Goal: Task Accomplishment & Management: Use online tool/utility

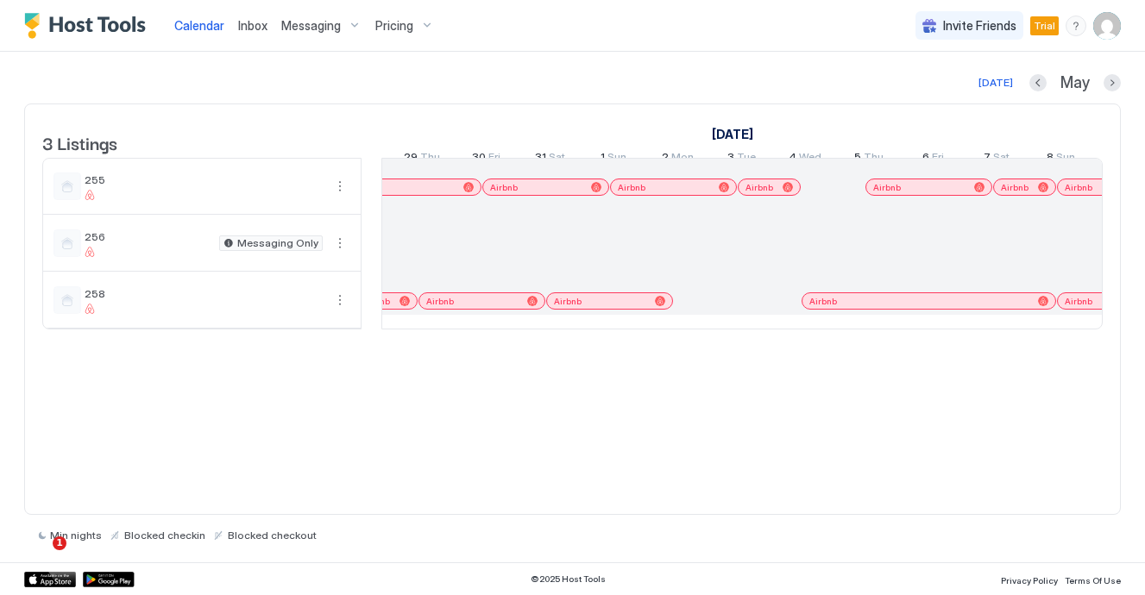
scroll to position [0, 1359]
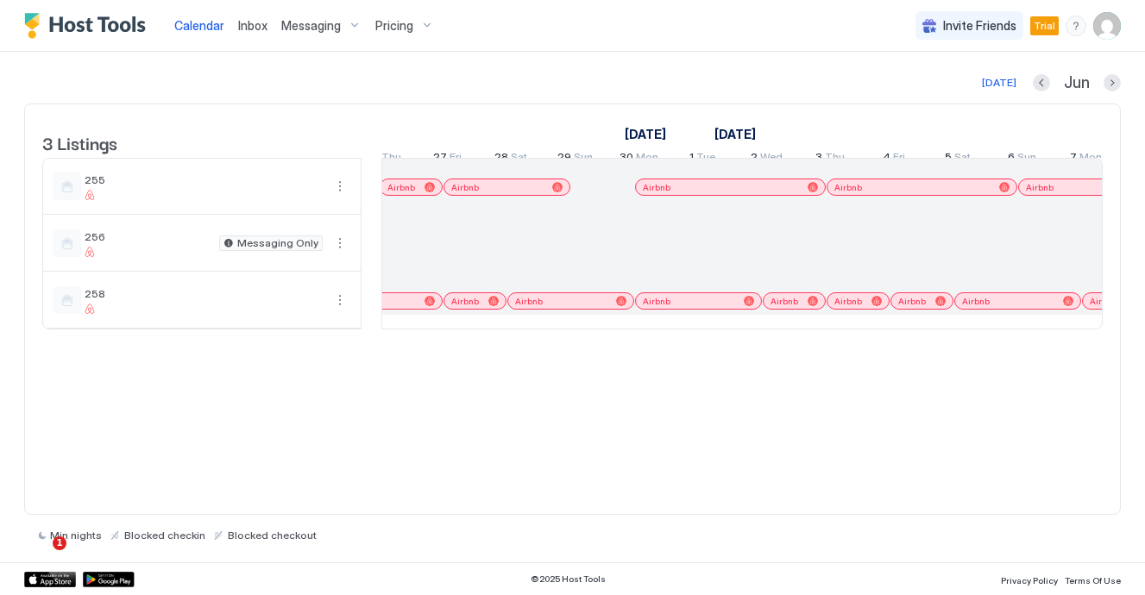
drag, startPoint x: 593, startPoint y: 203, endPoint x: 621, endPoint y: 203, distance: 27.6
click at [586, 204] on div at bounding box center [575, 187] width 64 height 56
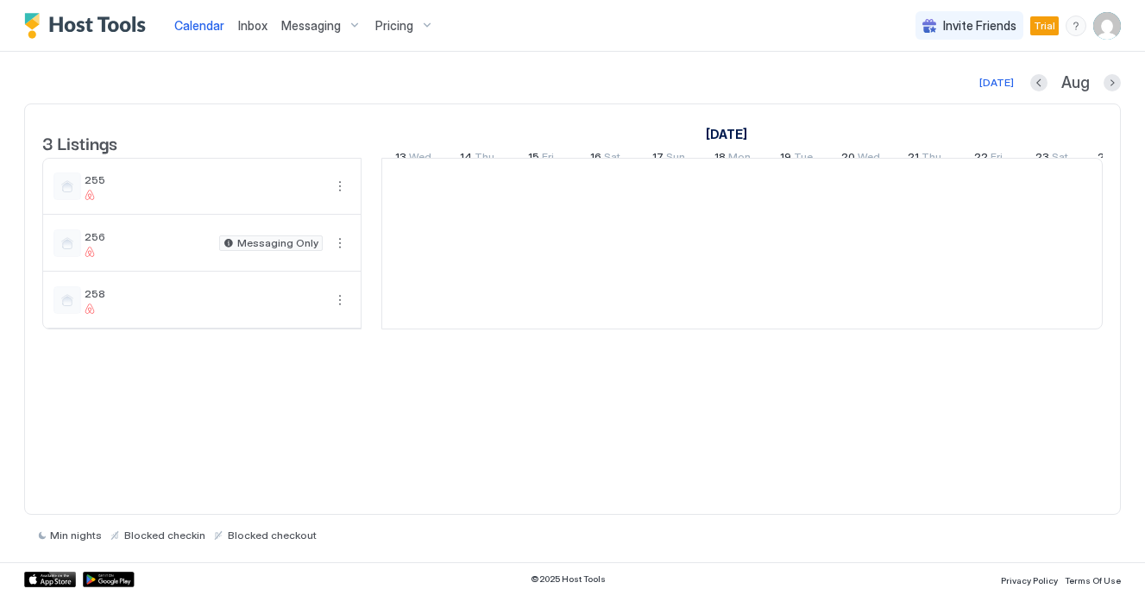
scroll to position [0, 958]
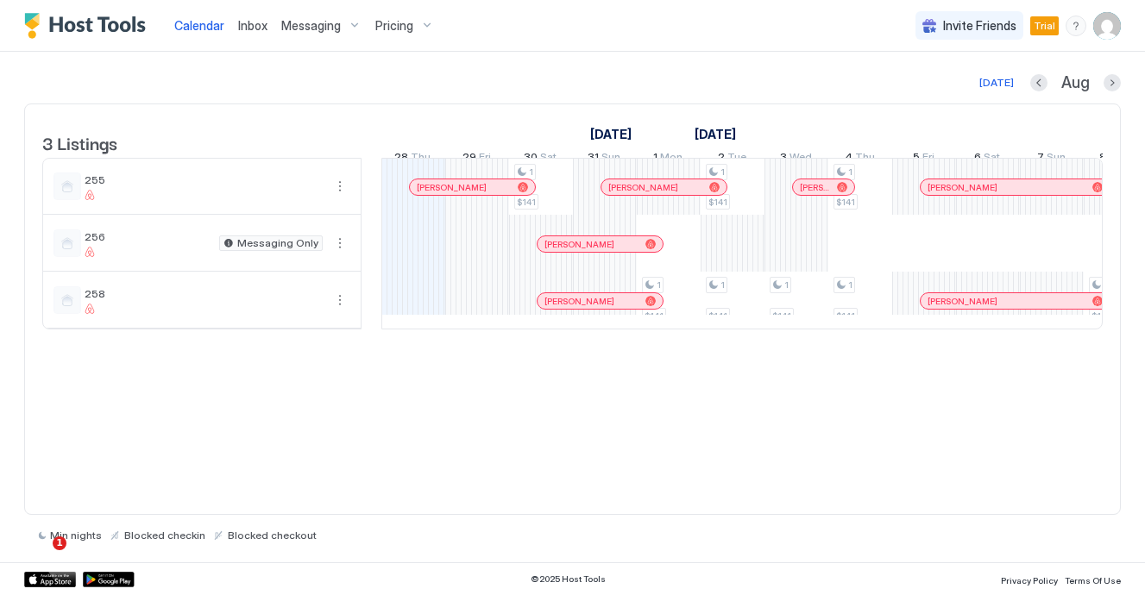
drag, startPoint x: 550, startPoint y: 205, endPoint x: 594, endPoint y: 207, distance: 44.0
click at [594, 207] on tr "1 $141 1 $141 1 $141 1 $141 1 $141 1 $141 1 $141 1 $141 1 $141 1 $141 1 $141 1 …" at bounding box center [1051, 244] width 3255 height 170
click at [556, 204] on div "1 $141 1 $141 1 $141 1 $141 1 $141 1 $141 1 $141 1 $141 1 $141 1 $141 1 $141 1 …" at bounding box center [1051, 244] width 3255 height 170
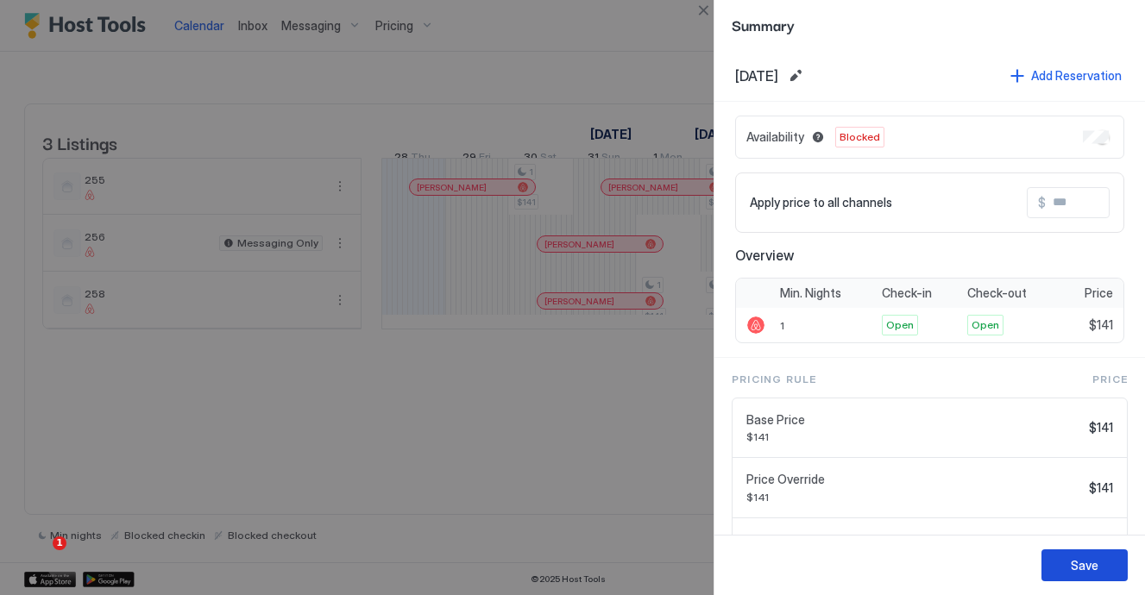
click at [1089, 559] on div "Save" at bounding box center [1084, 565] width 28 height 18
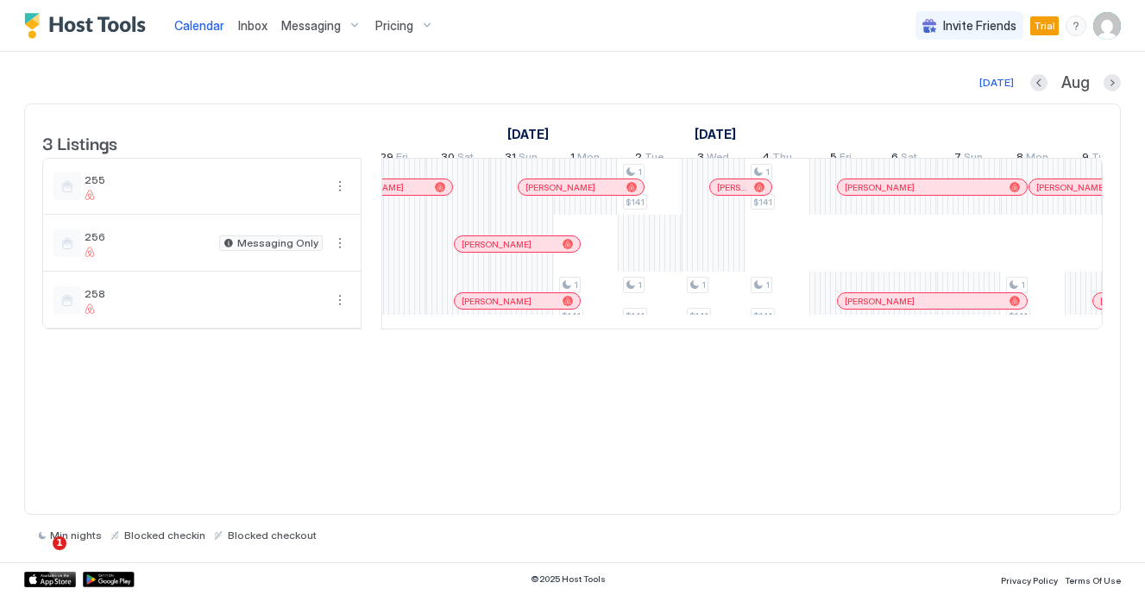
scroll to position [0, 1042]
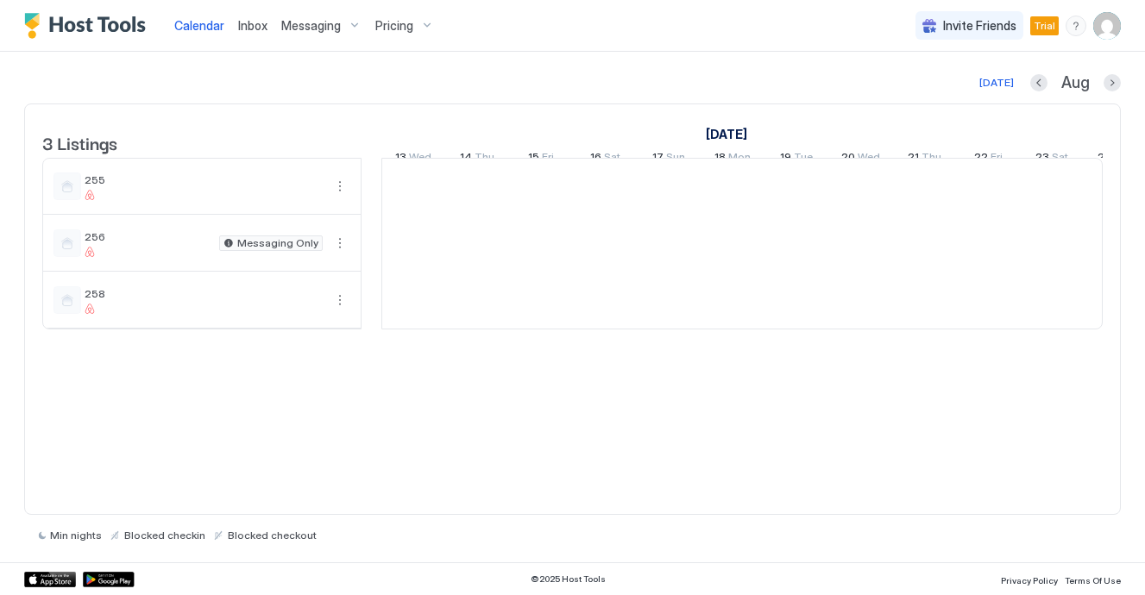
scroll to position [0, 958]
